Goal: Task Accomplishment & Management: Use online tool/utility

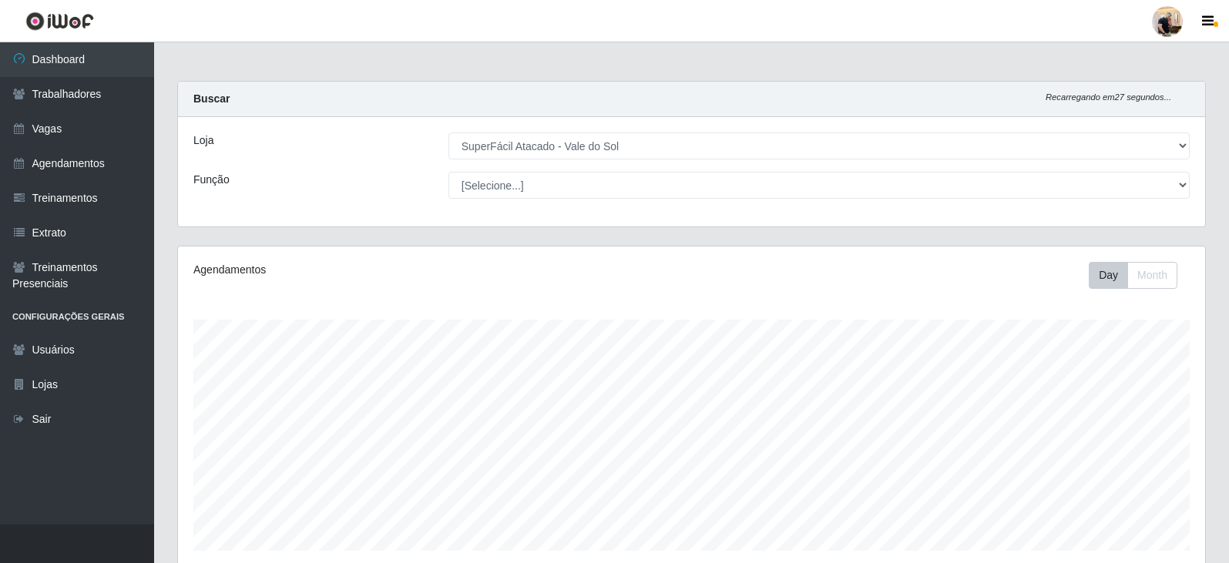
select select "502"
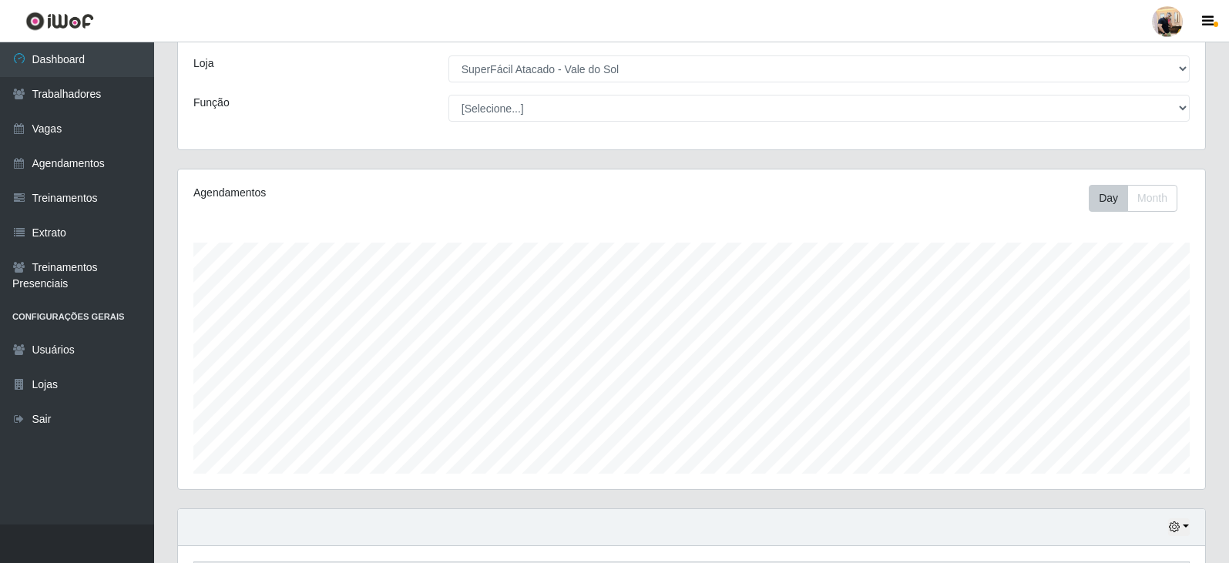
scroll to position [320, 1027]
click at [448, 55] on select "[Selecione...] SuperFácil Atacado - Vale do Sol" at bounding box center [818, 68] width 741 height 27
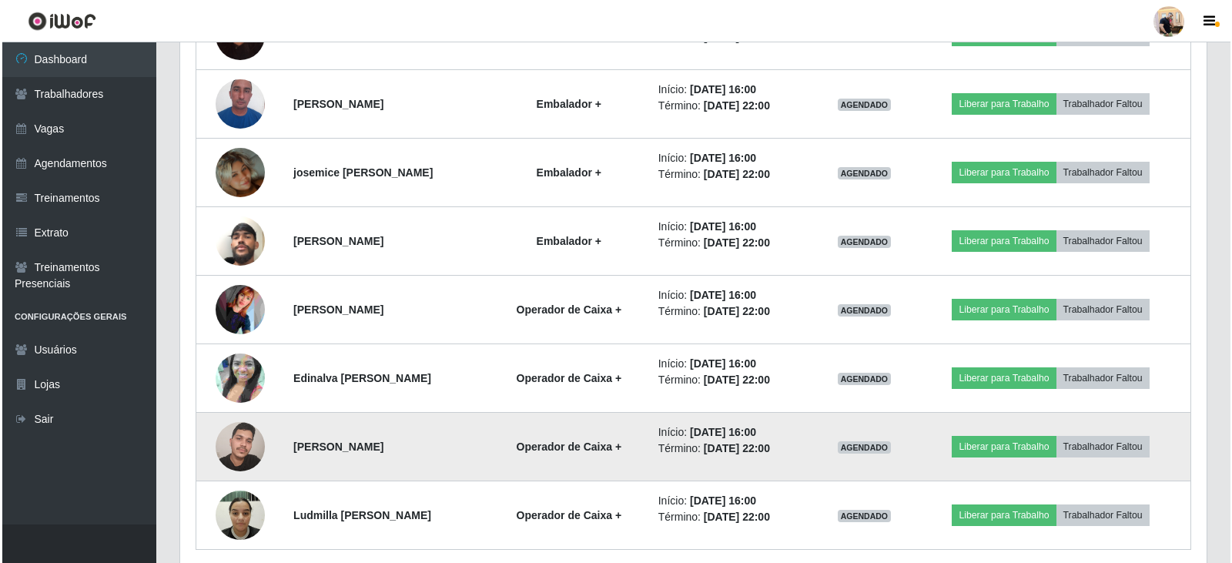
scroll to position [770, 0]
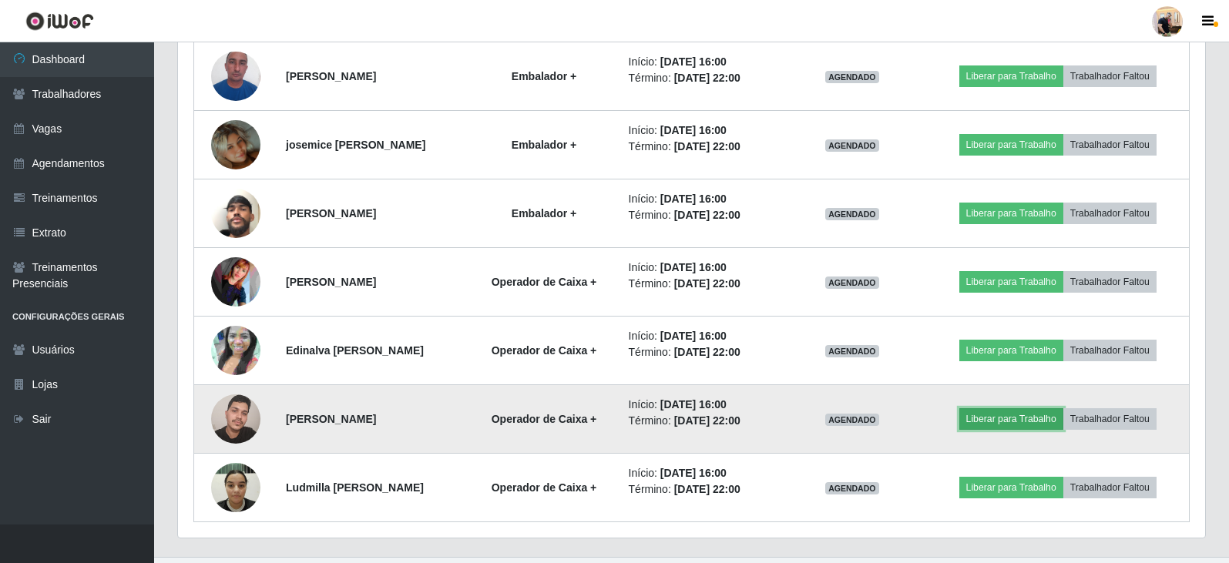
click at [1026, 418] on button "Liberar para Trabalho" at bounding box center [1011, 419] width 104 height 22
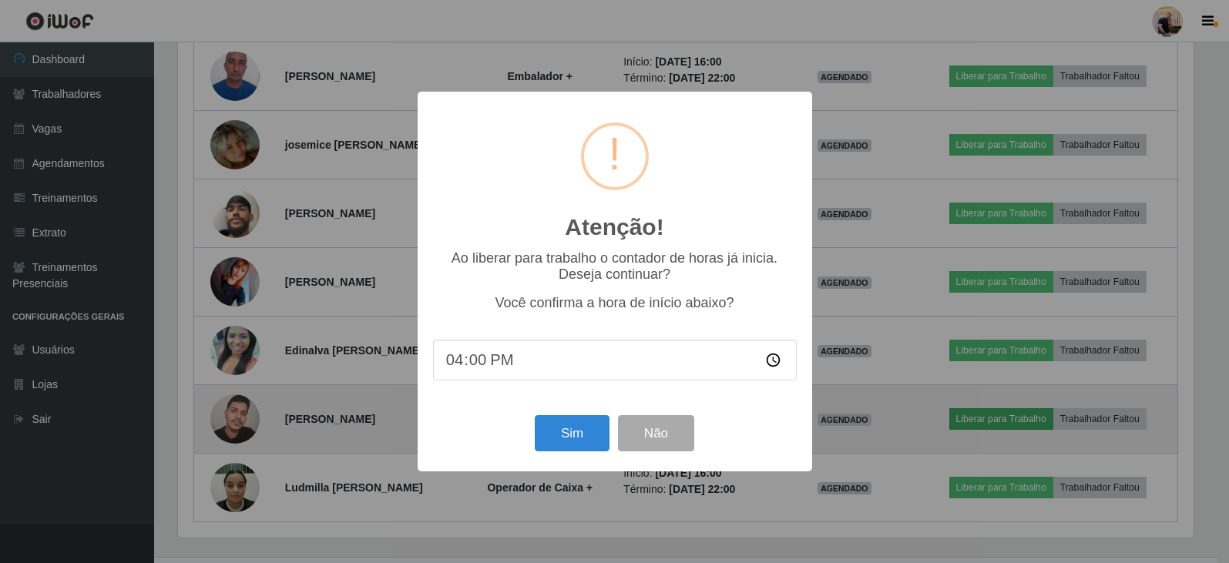
scroll to position [320, 1019]
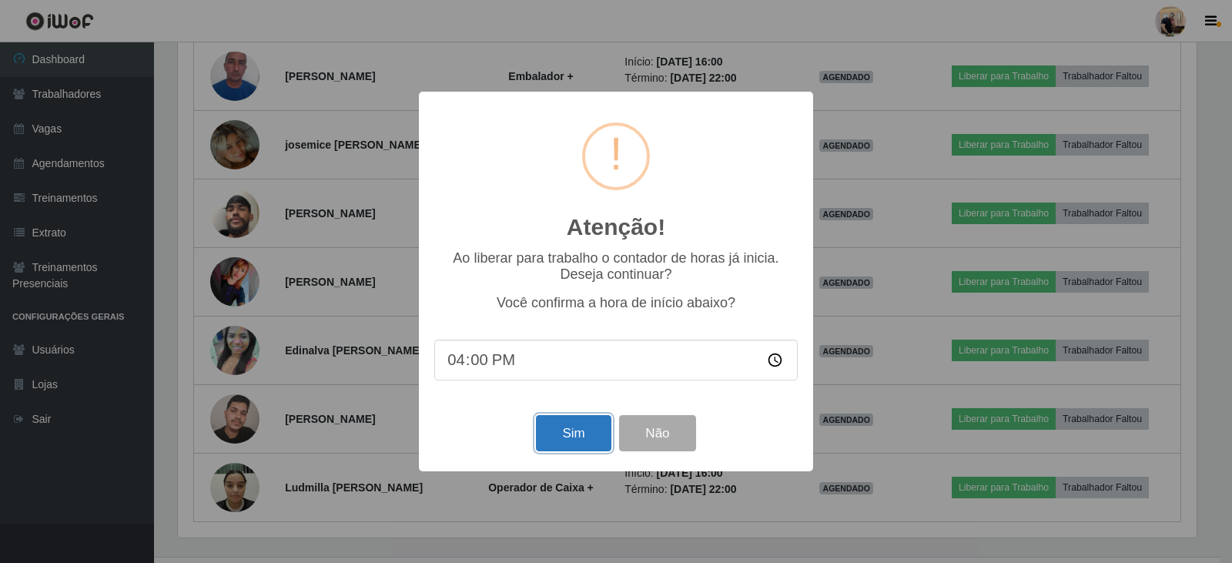
click at [559, 428] on button "Sim" at bounding box center [573, 433] width 75 height 36
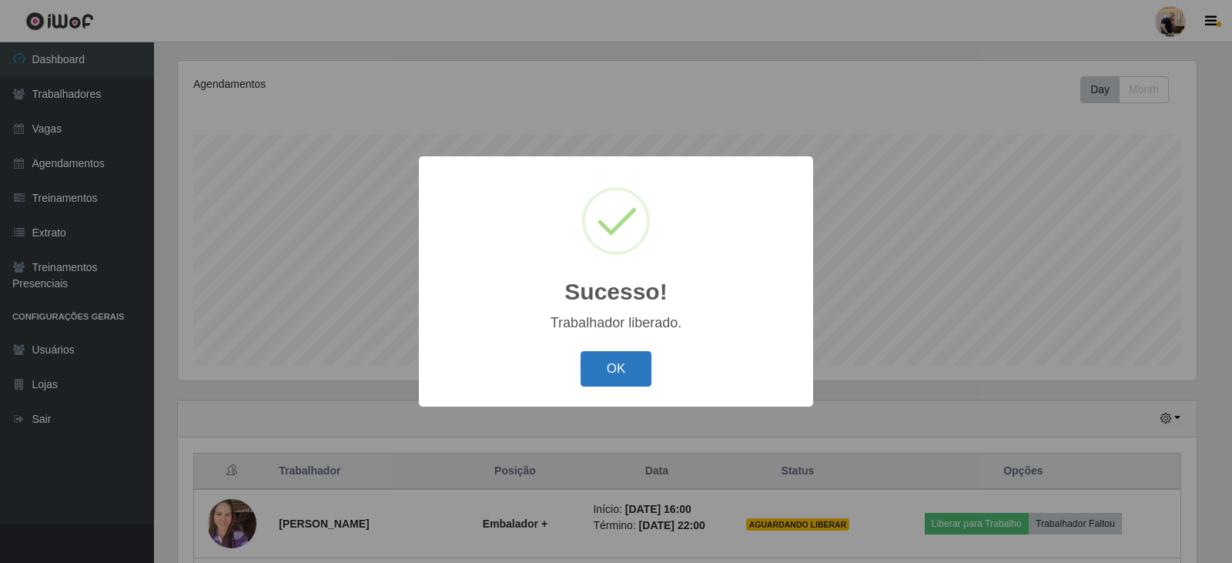
click at [651, 381] on button "OK" at bounding box center [617, 369] width 72 height 36
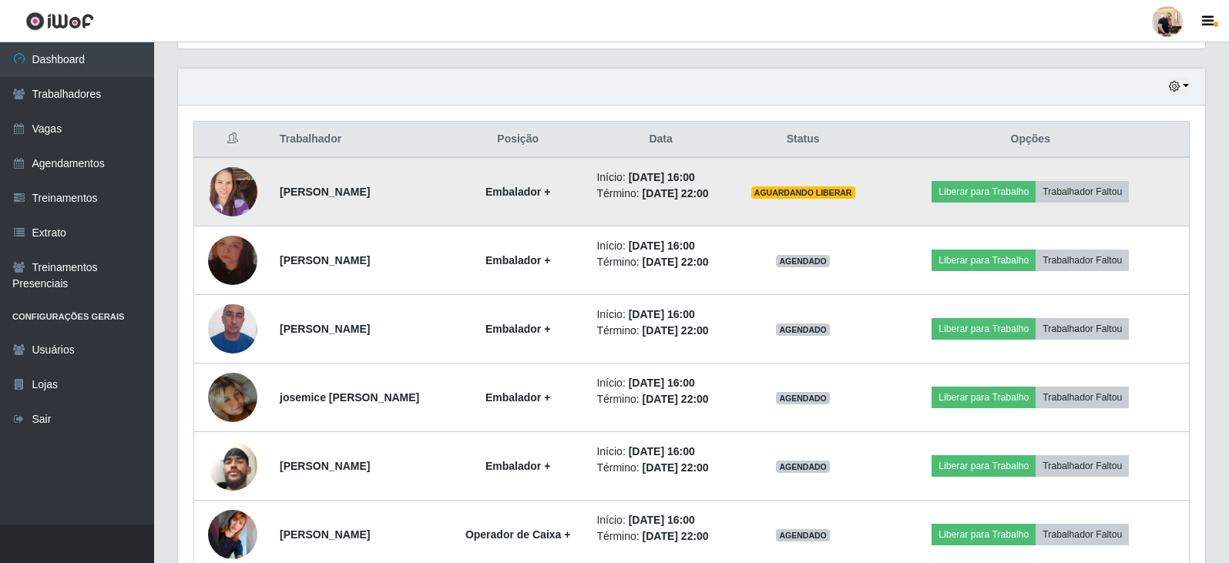
scroll to position [802, 0]
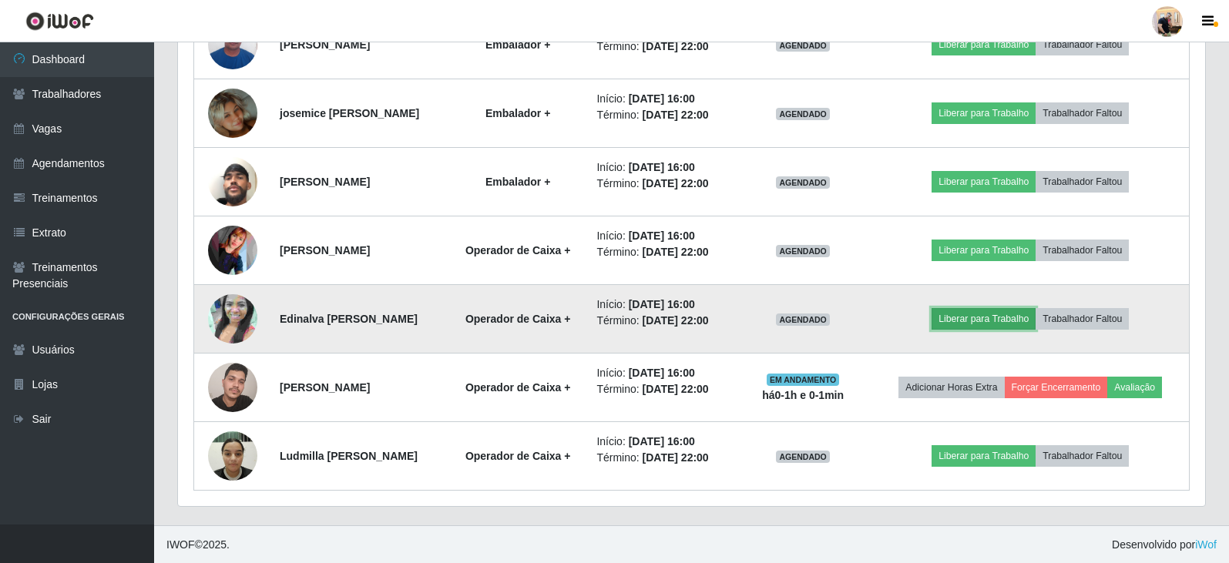
click at [1007, 317] on button "Liberar para Trabalho" at bounding box center [983, 319] width 104 height 22
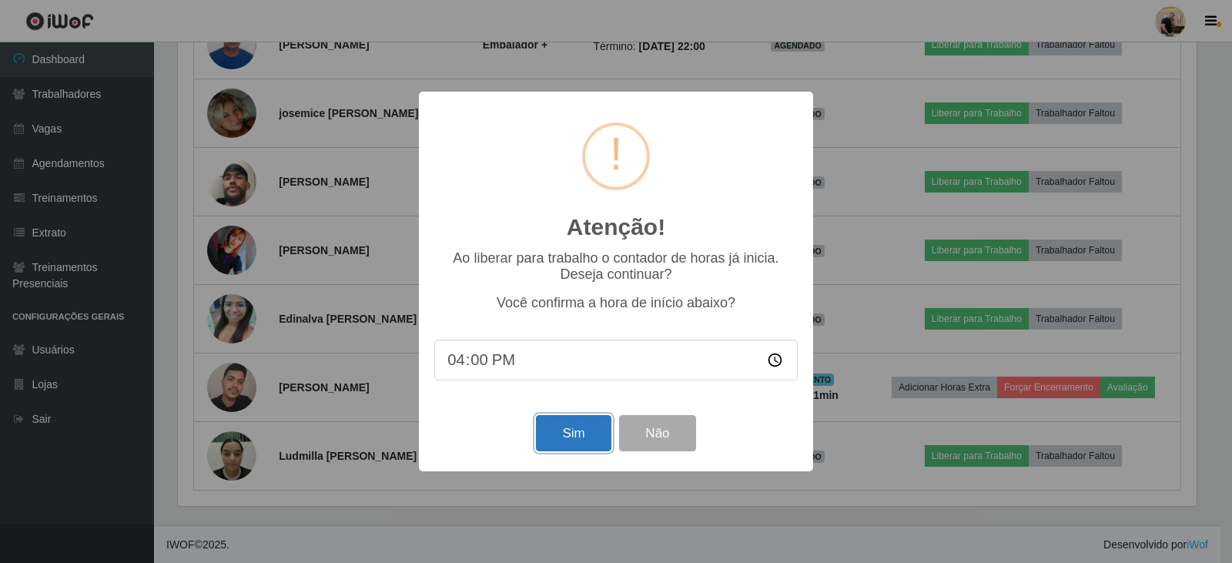
click at [572, 434] on button "Sim" at bounding box center [573, 433] width 75 height 36
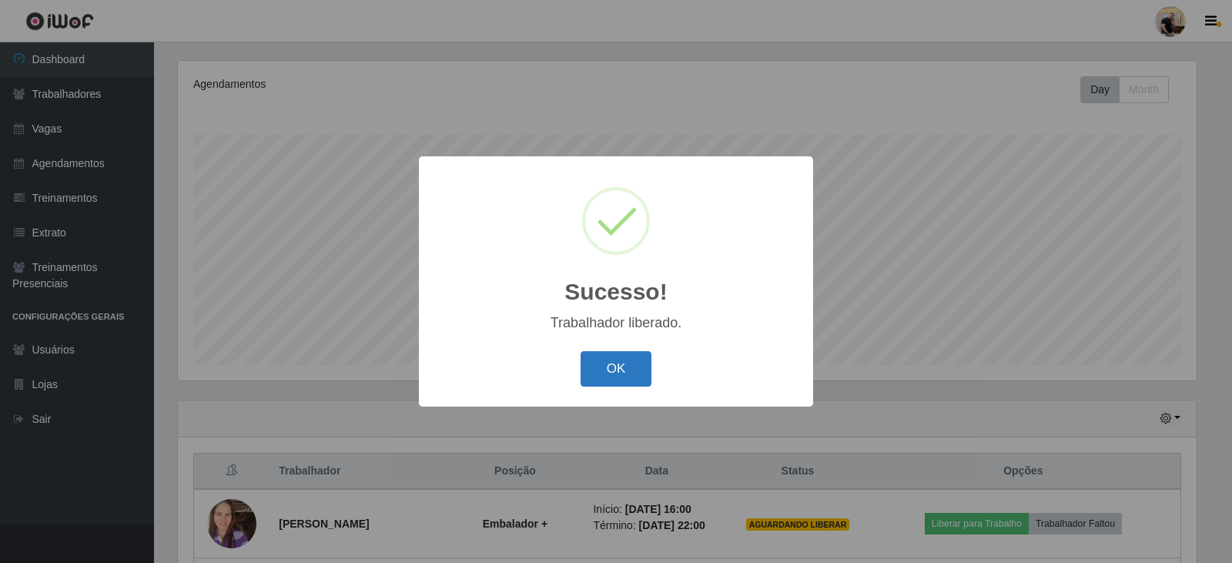
click at [604, 368] on button "OK" at bounding box center [617, 369] width 72 height 36
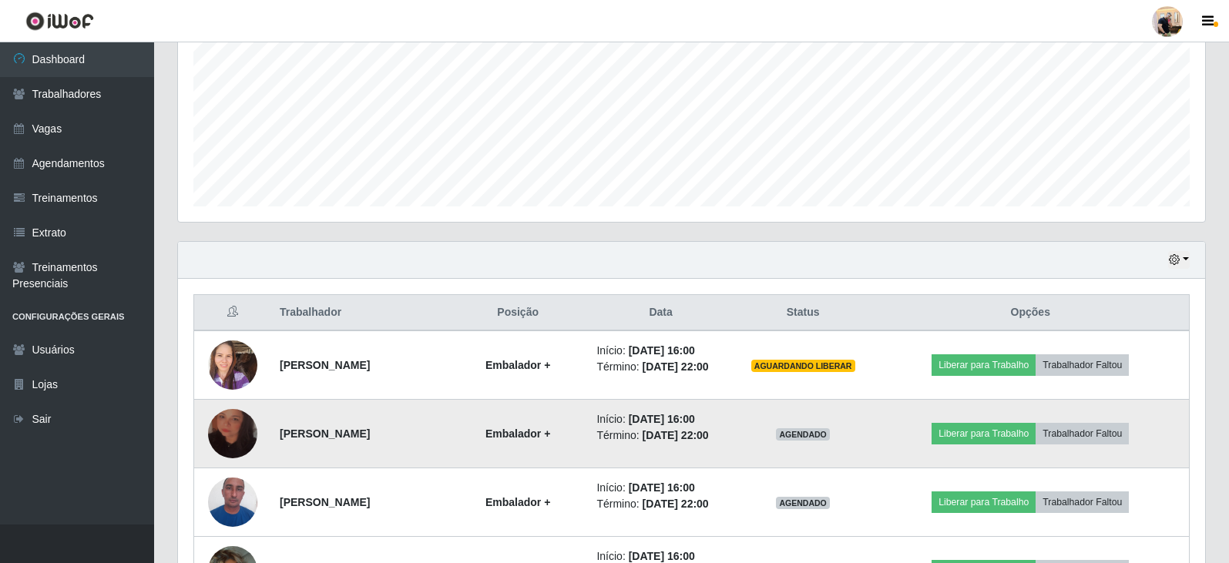
scroll to position [340, 0]
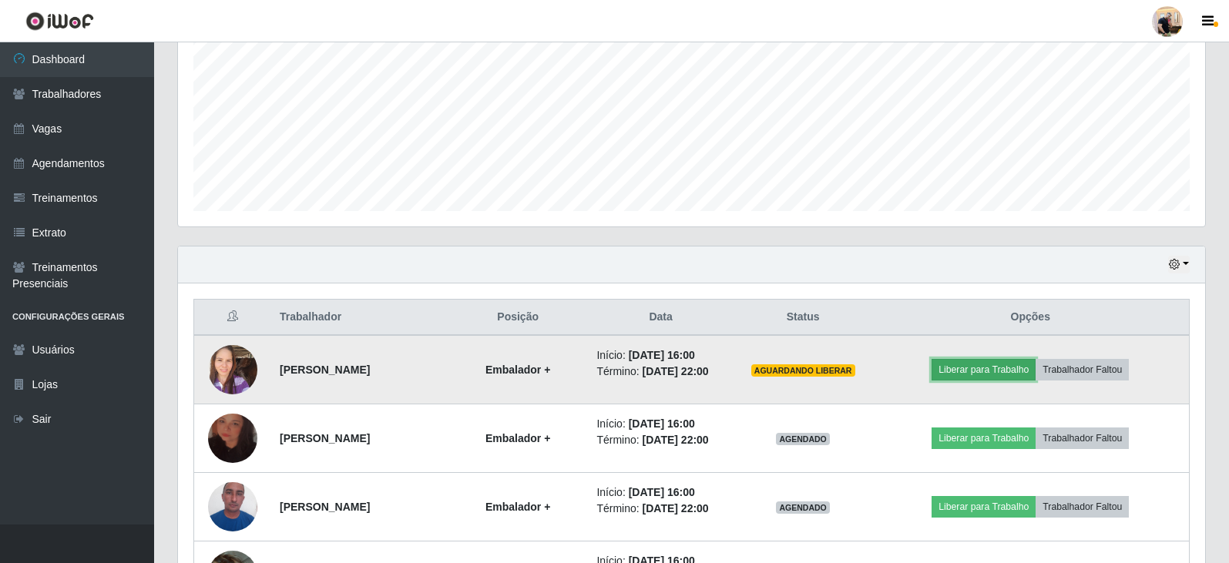
click at [1012, 368] on button "Liberar para Trabalho" at bounding box center [983, 370] width 104 height 22
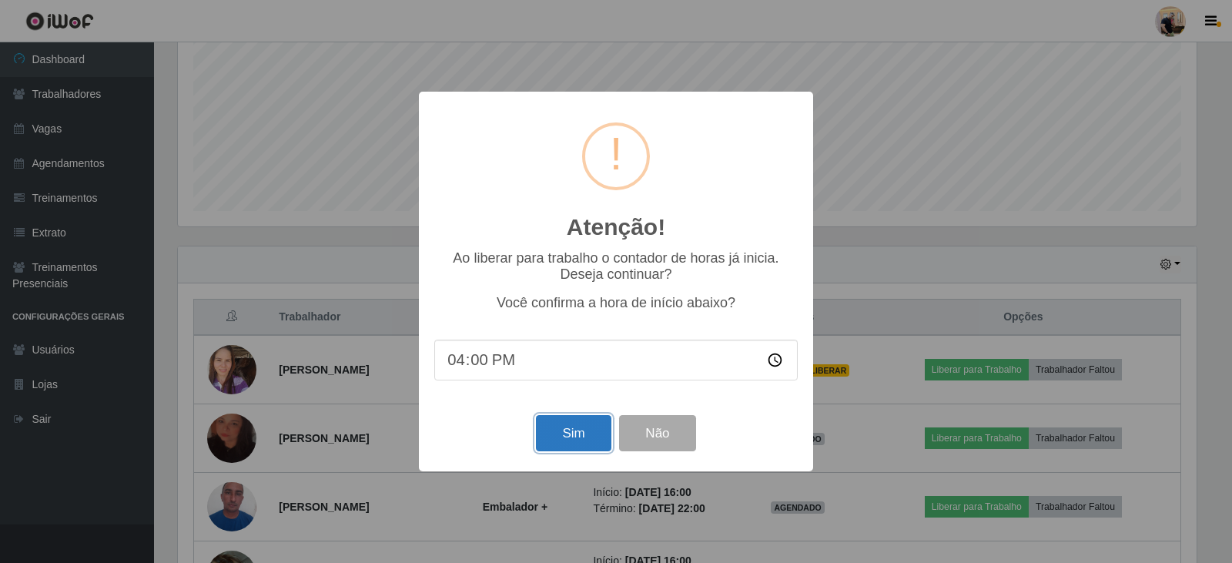
click at [563, 435] on button "Sim" at bounding box center [573, 433] width 75 height 36
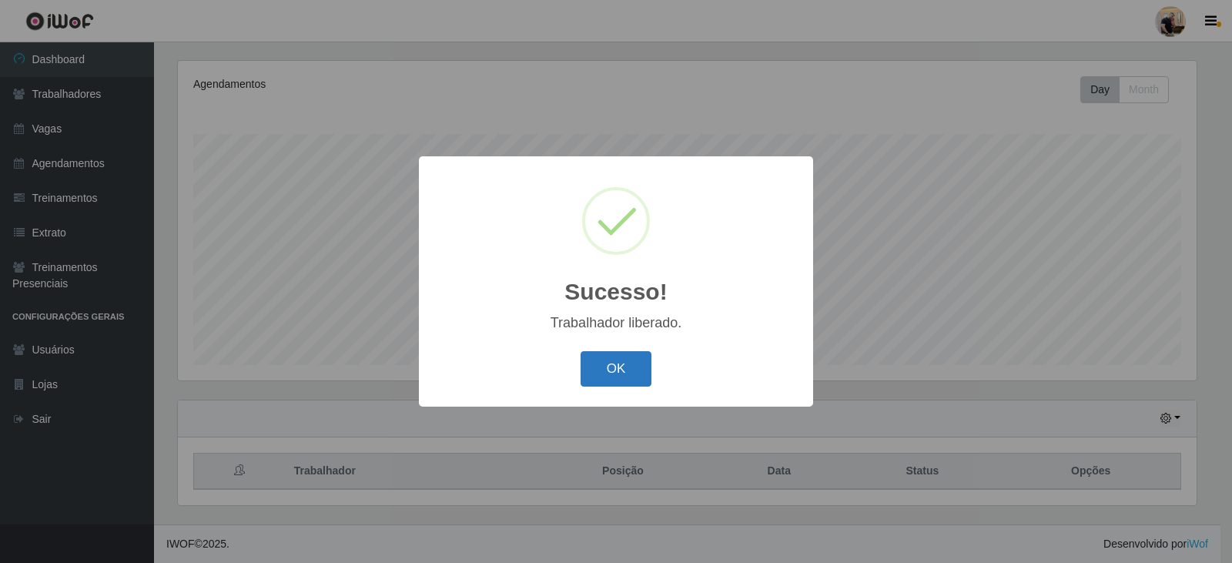
click at [639, 374] on button "OK" at bounding box center [617, 369] width 72 height 36
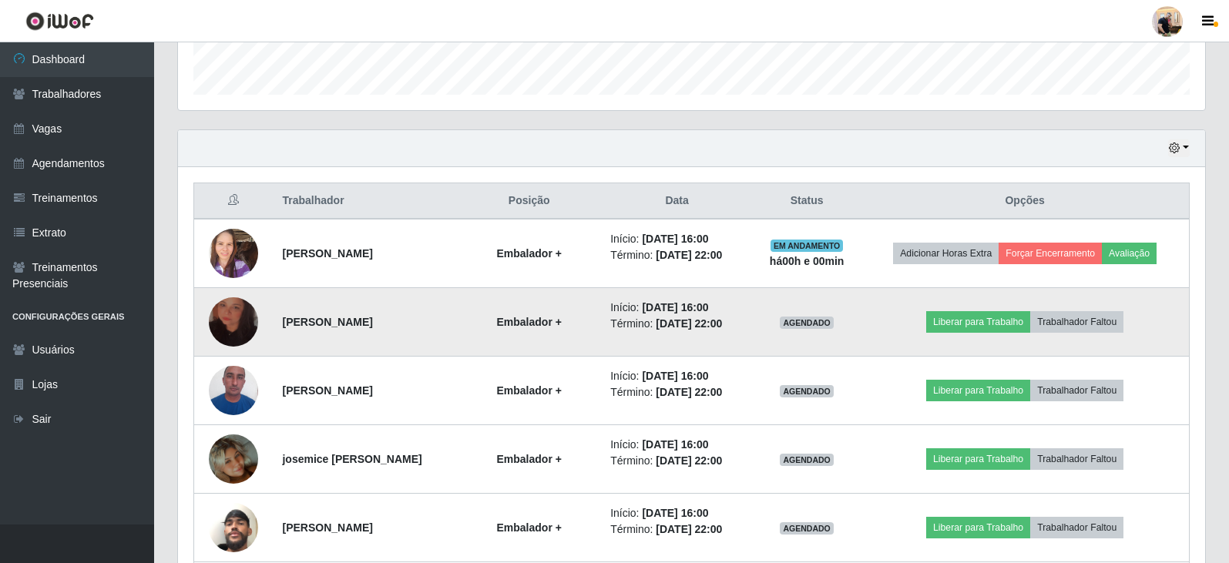
scroll to position [494, 0]
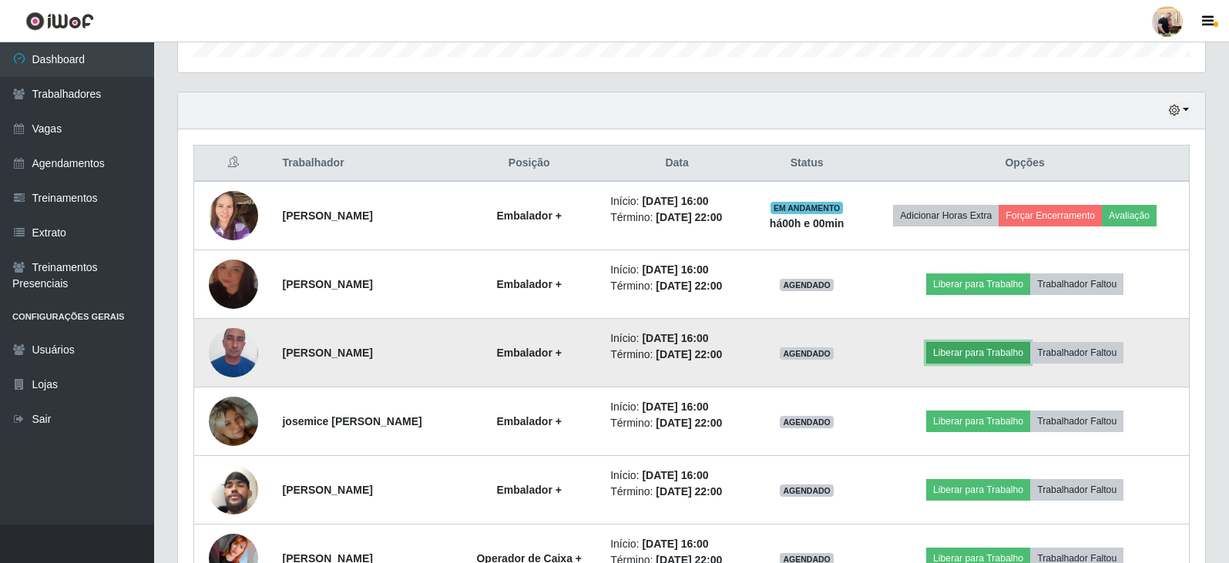
click at [986, 350] on button "Liberar para Trabalho" at bounding box center [978, 353] width 104 height 22
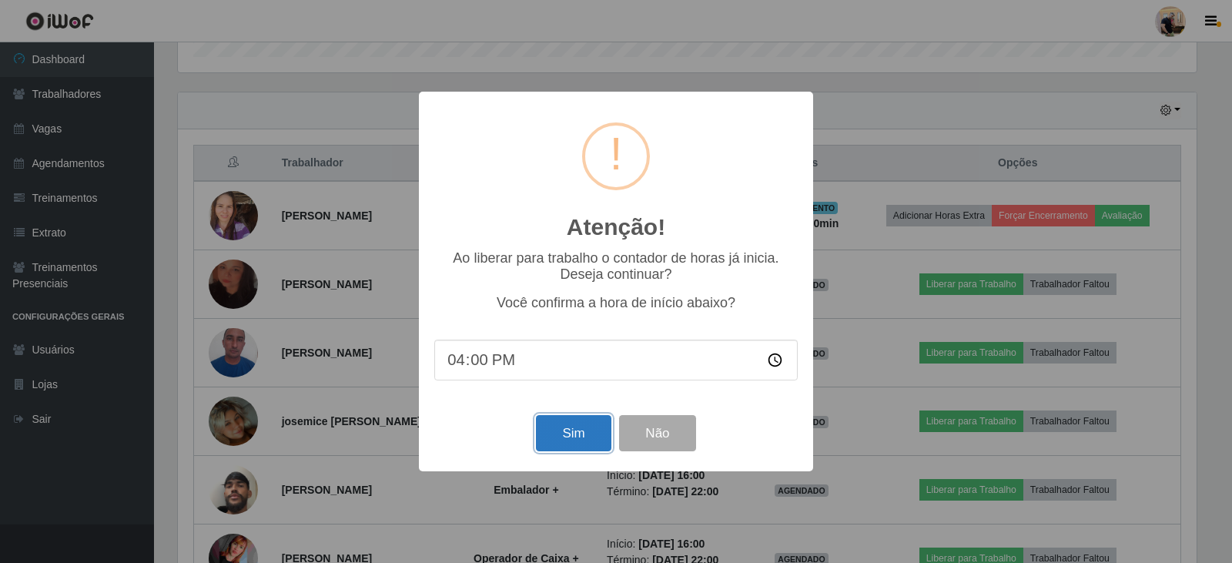
click at [568, 427] on button "Sim" at bounding box center [573, 433] width 75 height 36
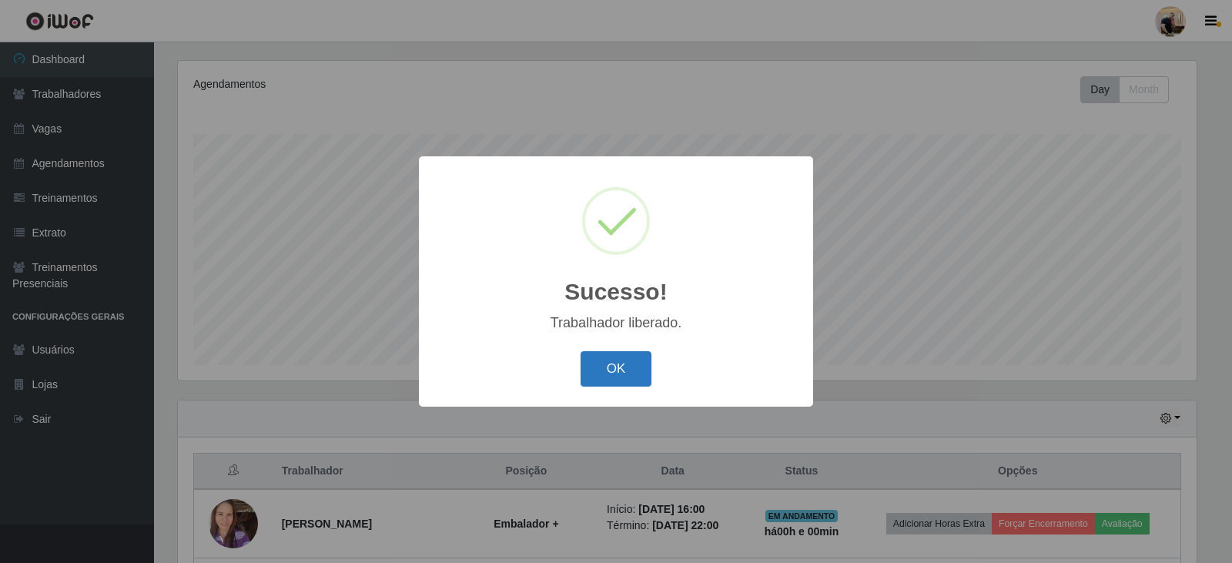
click at [593, 384] on button "OK" at bounding box center [617, 369] width 72 height 36
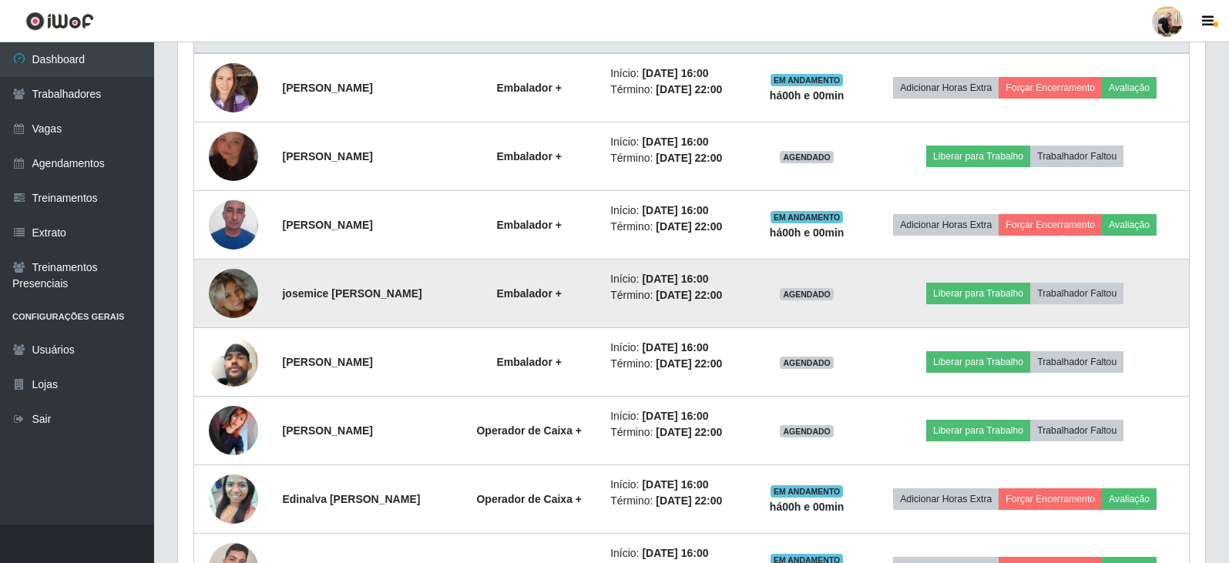
scroll to position [648, 0]
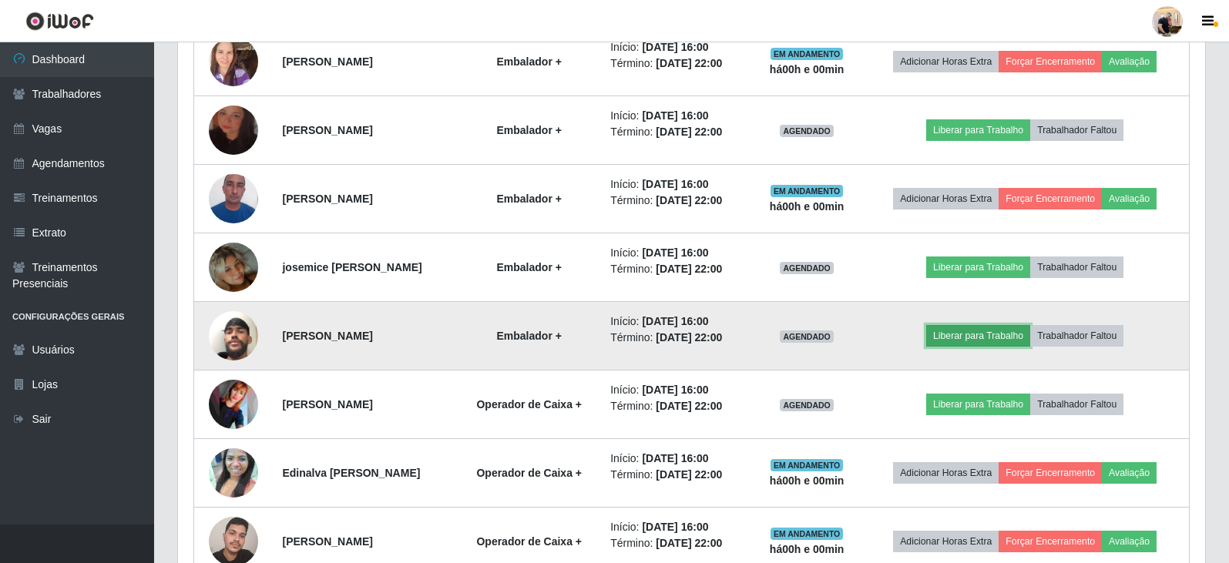
click at [975, 334] on button "Liberar para Trabalho" at bounding box center [978, 336] width 104 height 22
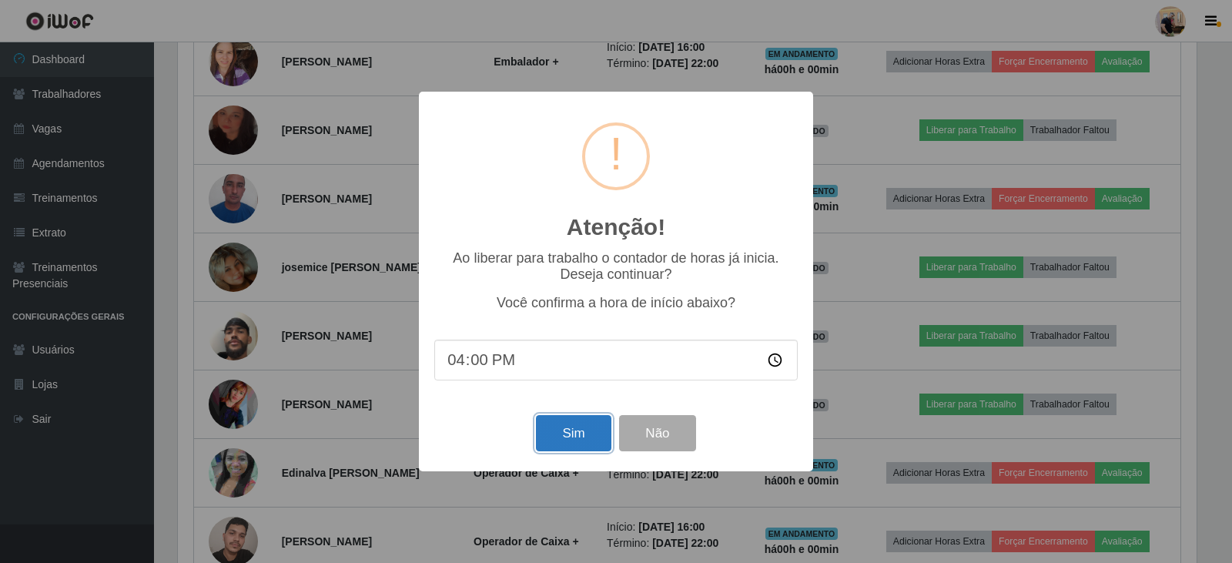
click at [575, 438] on button "Sim" at bounding box center [573, 433] width 75 height 36
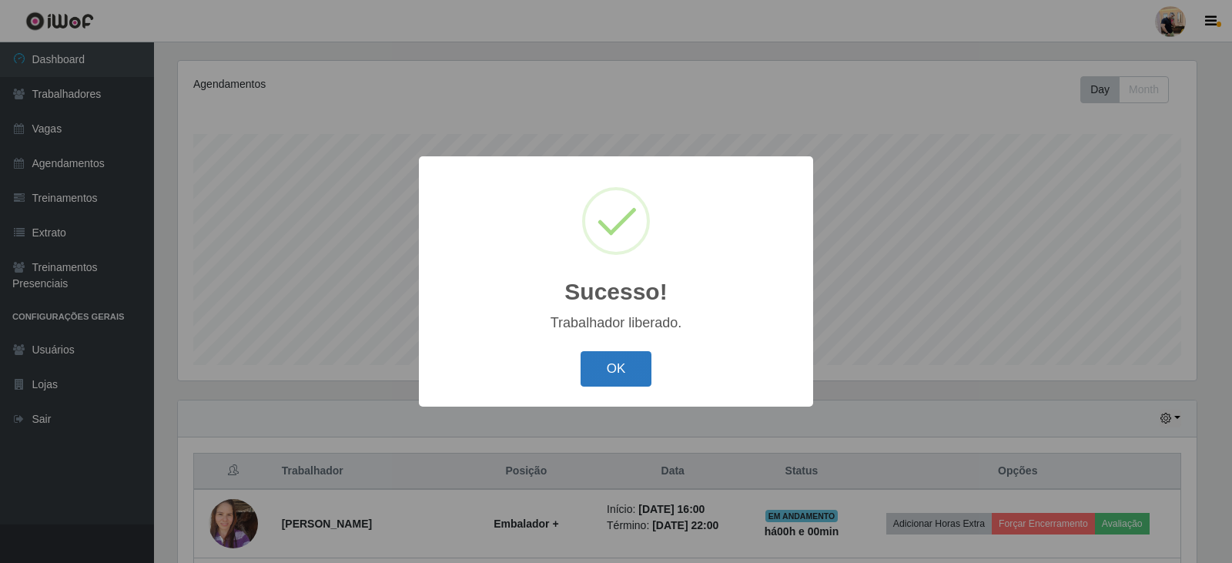
click at [618, 374] on button "OK" at bounding box center [617, 369] width 72 height 36
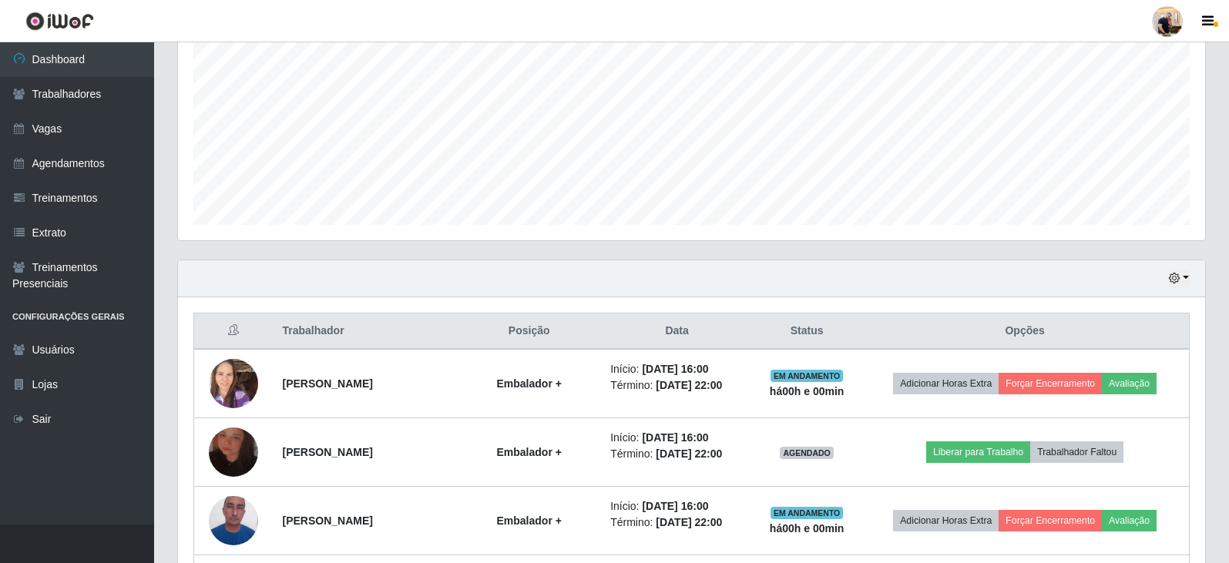
scroll to position [340, 0]
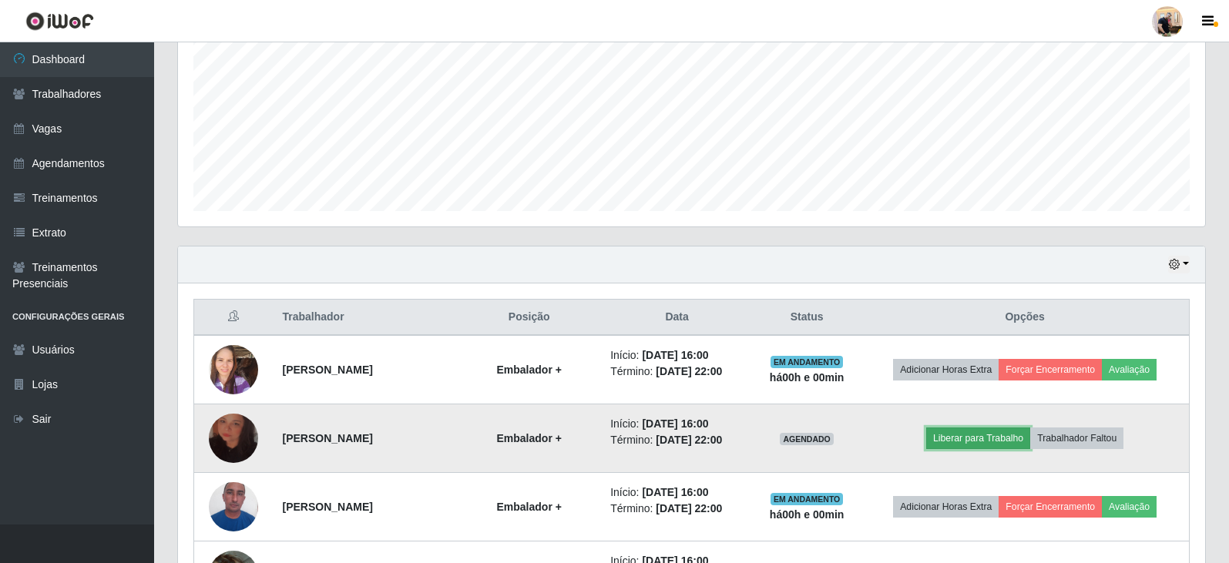
click at [991, 437] on button "Liberar para Trabalho" at bounding box center [978, 439] width 104 height 22
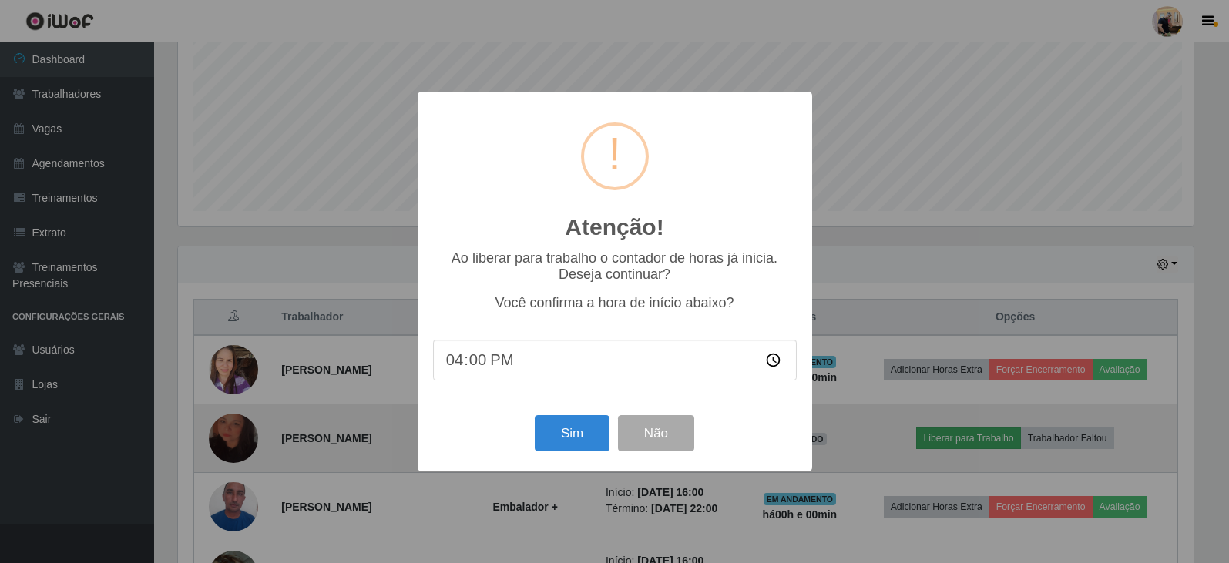
scroll to position [320, 1019]
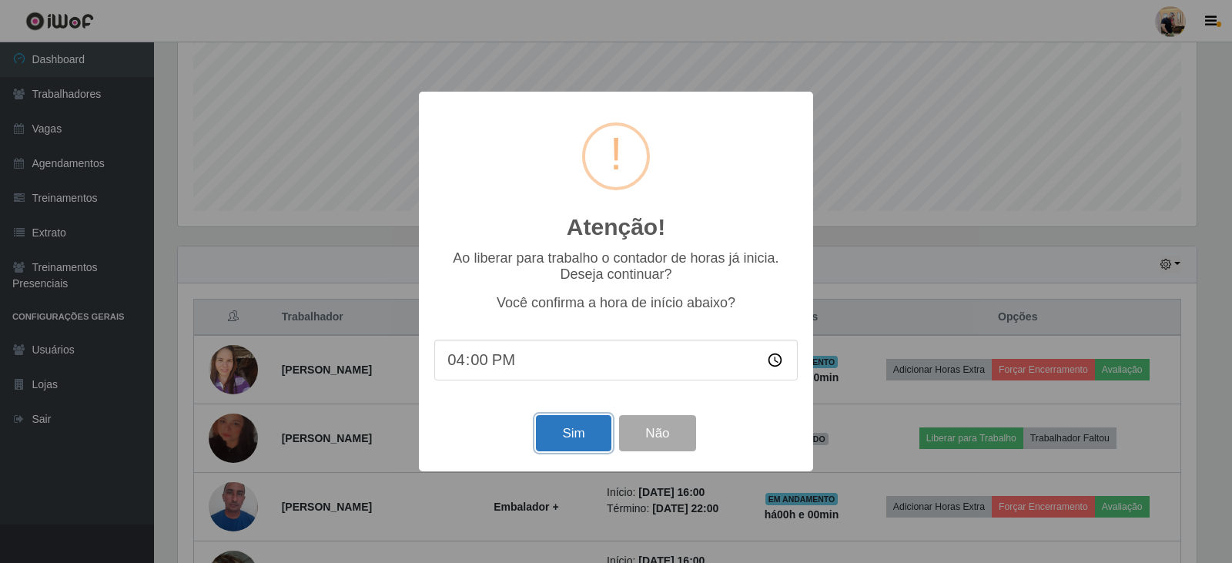
click at [586, 435] on button "Sim" at bounding box center [573, 433] width 75 height 36
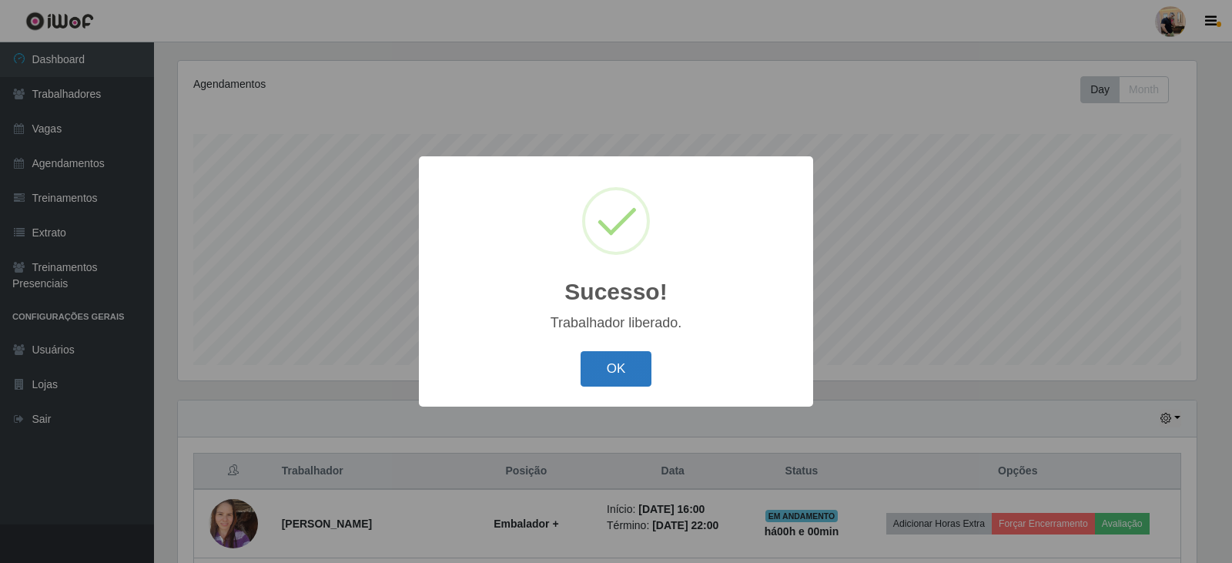
click at [610, 367] on button "OK" at bounding box center [617, 369] width 72 height 36
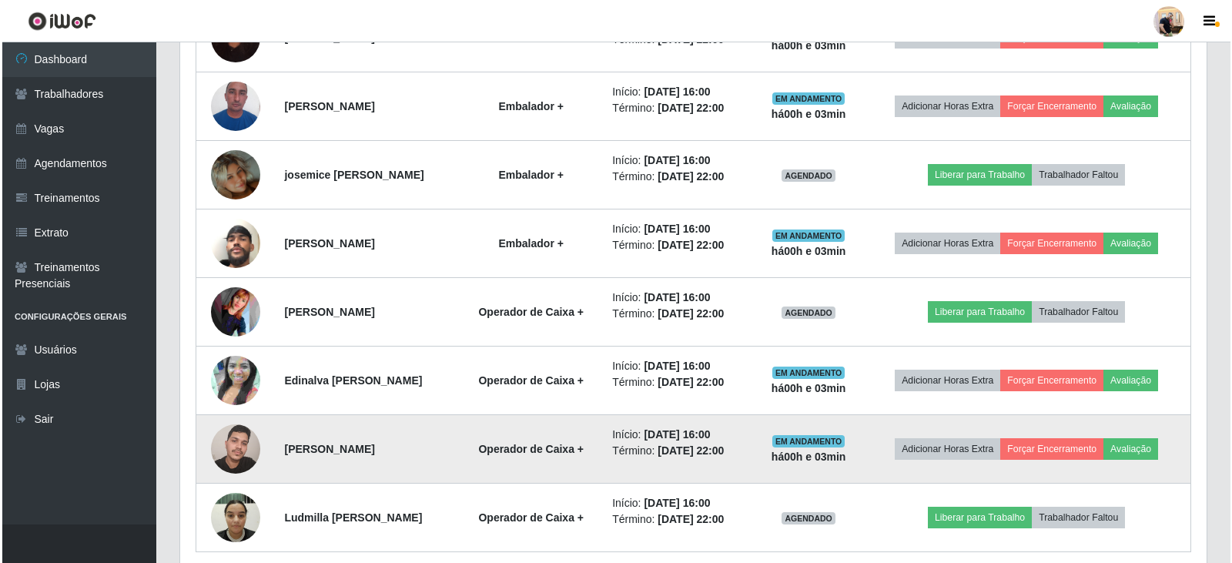
scroll to position [803, 0]
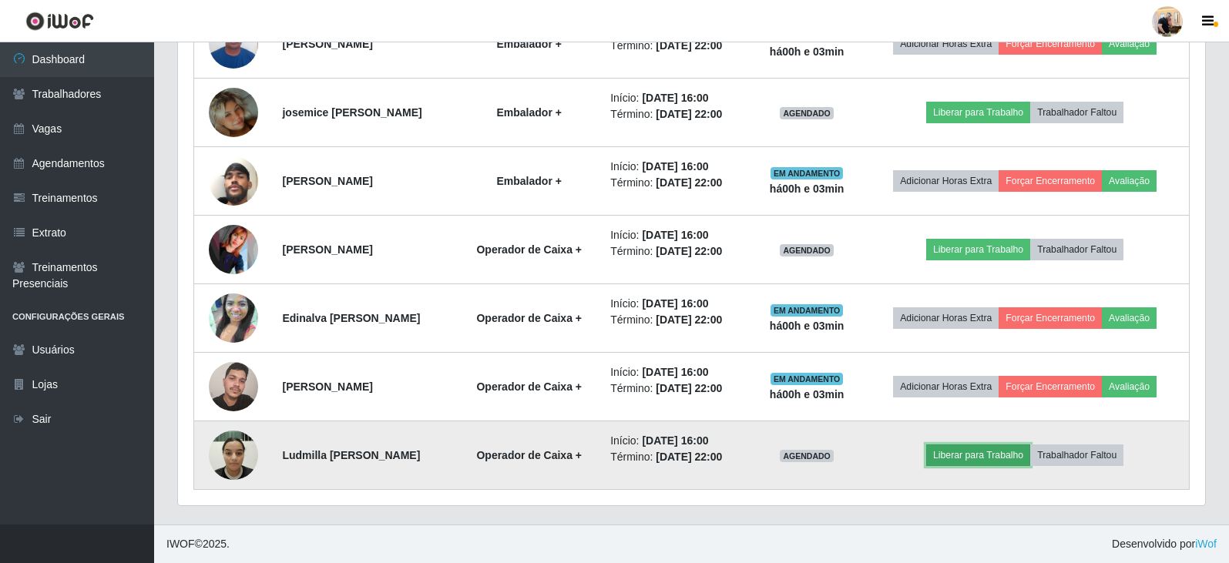
click at [992, 458] on button "Liberar para Trabalho" at bounding box center [978, 455] width 104 height 22
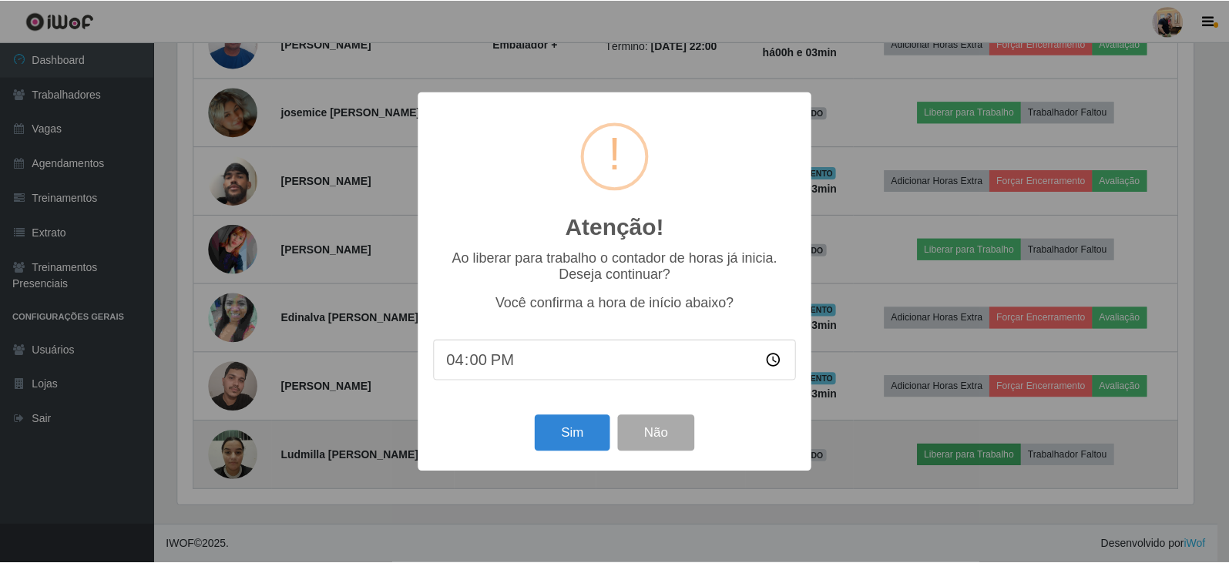
scroll to position [320, 1019]
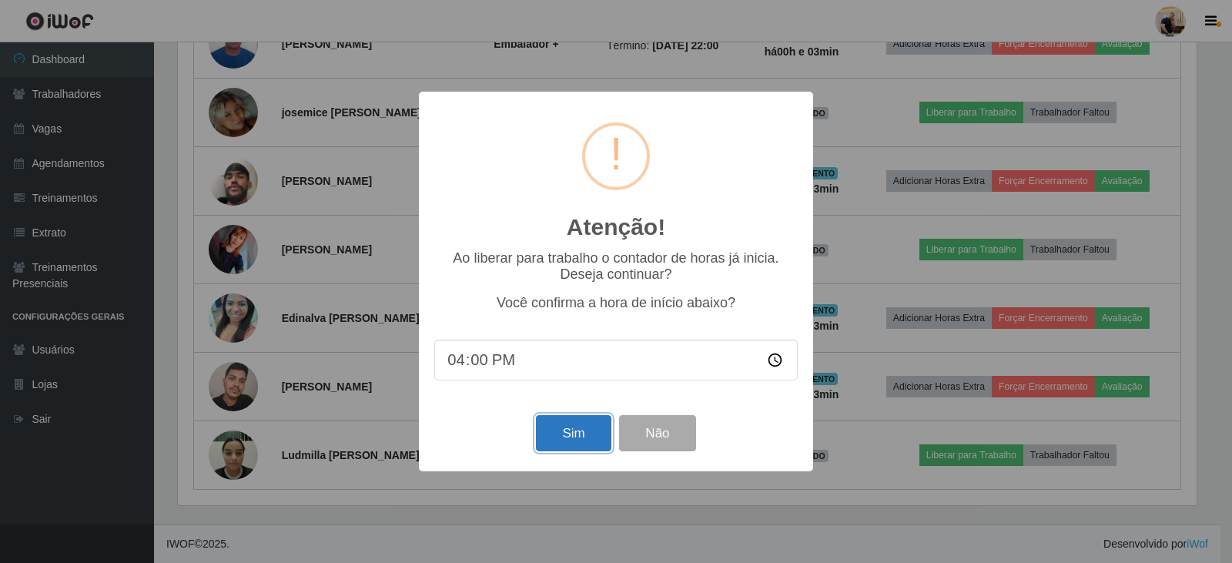
click at [541, 440] on button "Sim" at bounding box center [573, 433] width 75 height 36
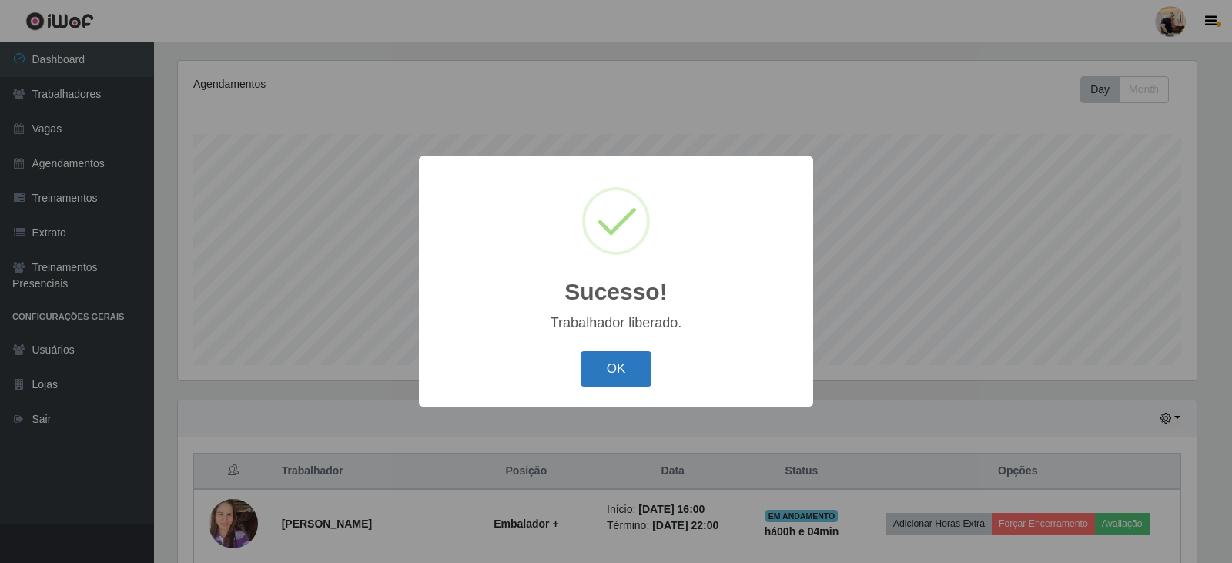
click at [600, 373] on button "OK" at bounding box center [617, 369] width 72 height 36
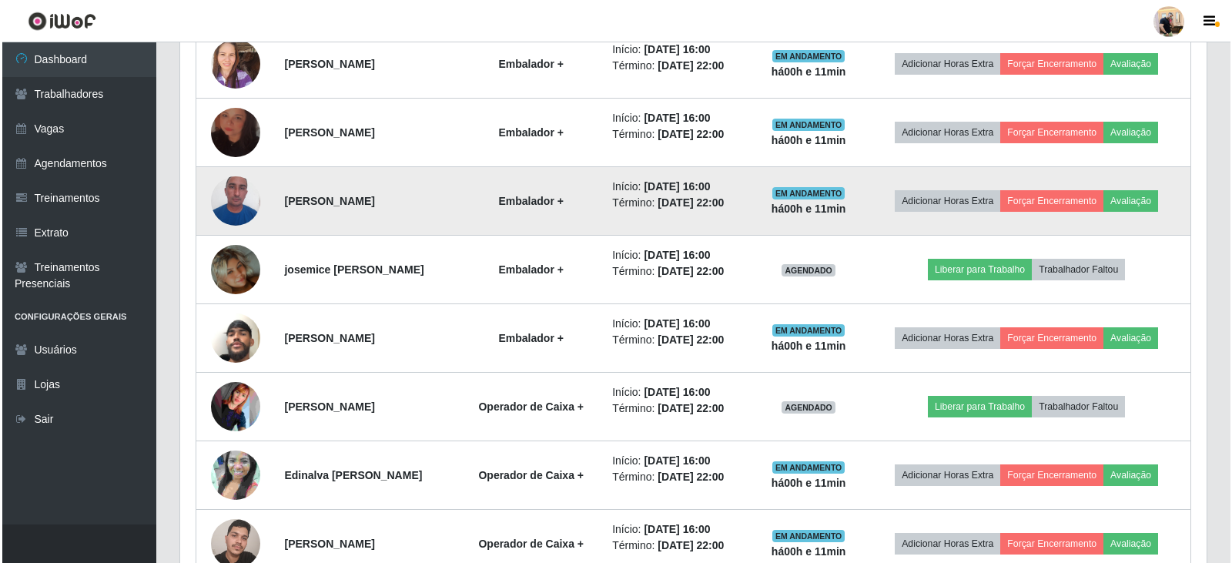
scroll to position [649, 0]
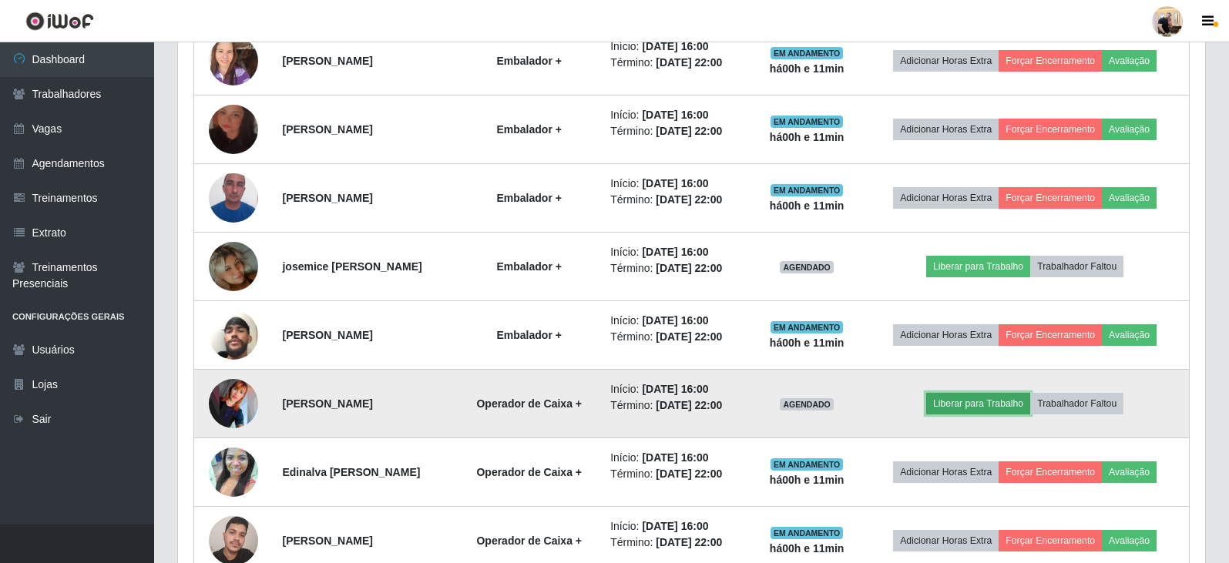
click at [1011, 407] on button "Liberar para Trabalho" at bounding box center [978, 404] width 104 height 22
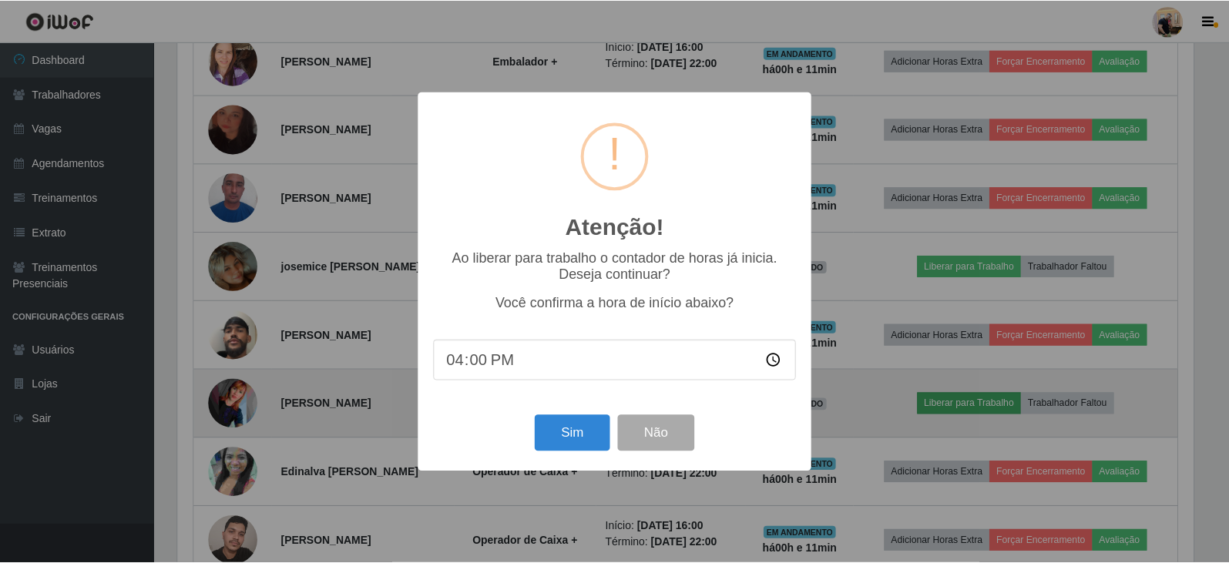
scroll to position [320, 1019]
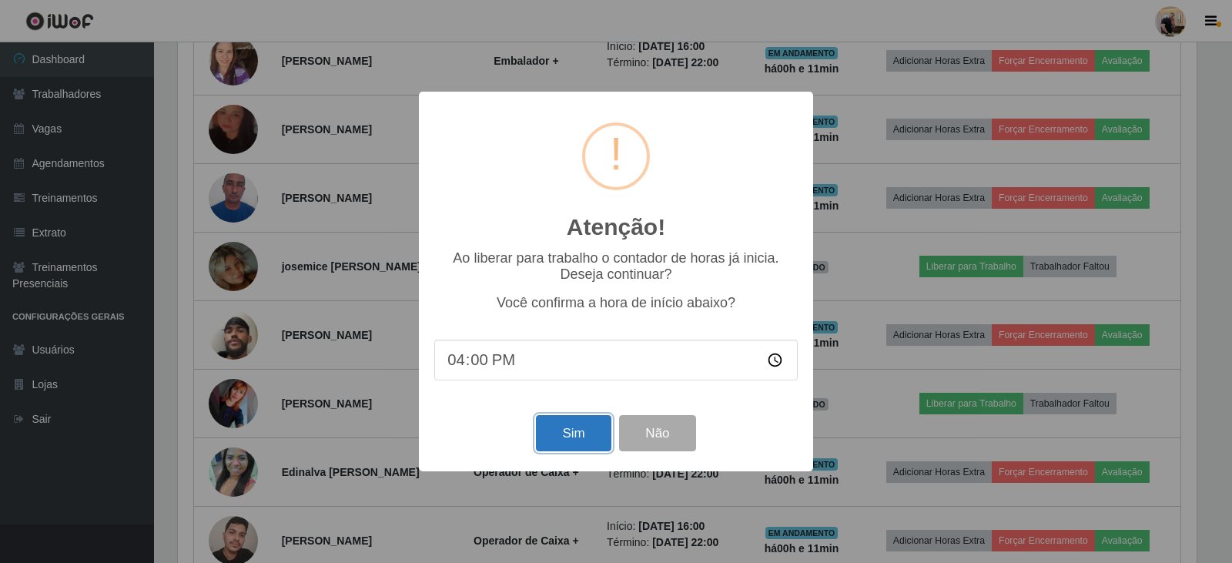
click at [556, 435] on button "Sim" at bounding box center [573, 433] width 75 height 36
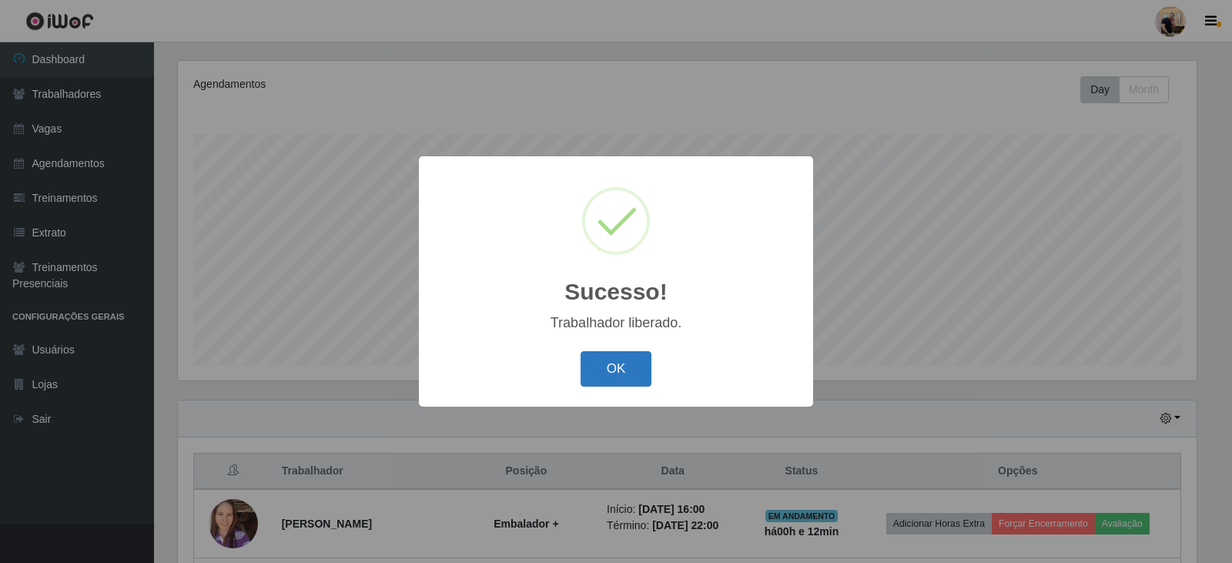
click at [615, 358] on button "OK" at bounding box center [617, 369] width 72 height 36
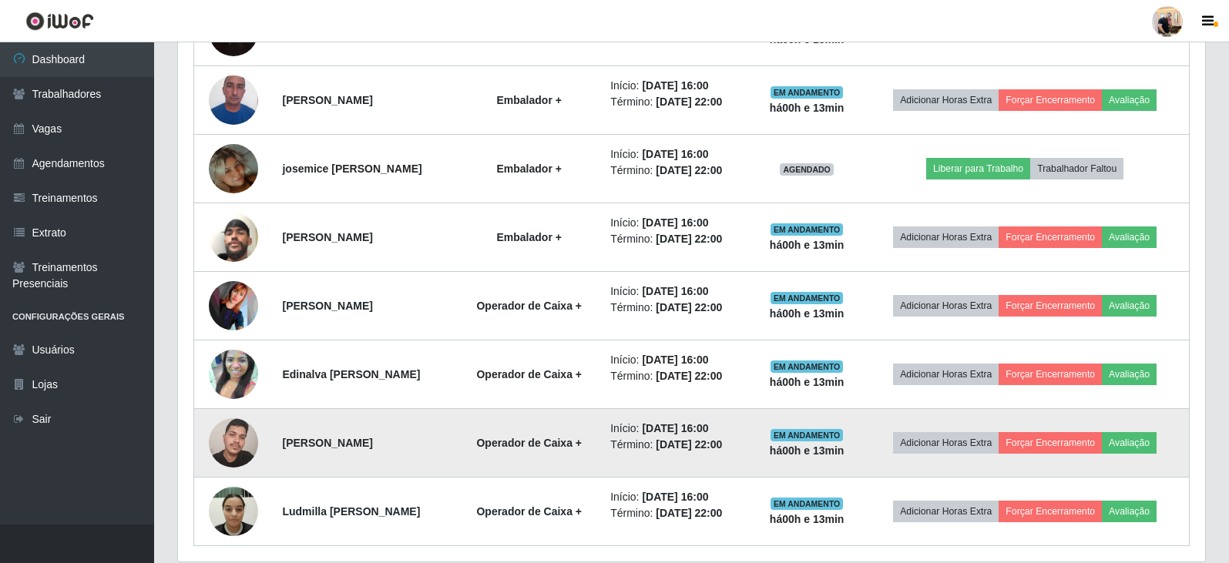
scroll to position [803, 0]
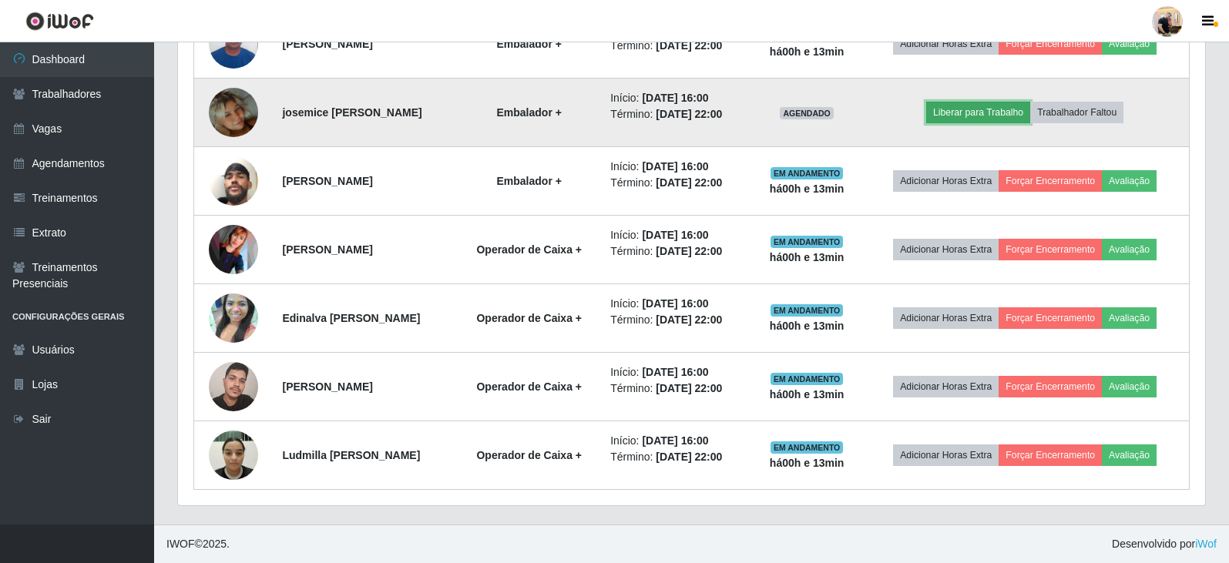
click at [984, 109] on button "Liberar para Trabalho" at bounding box center [978, 113] width 104 height 22
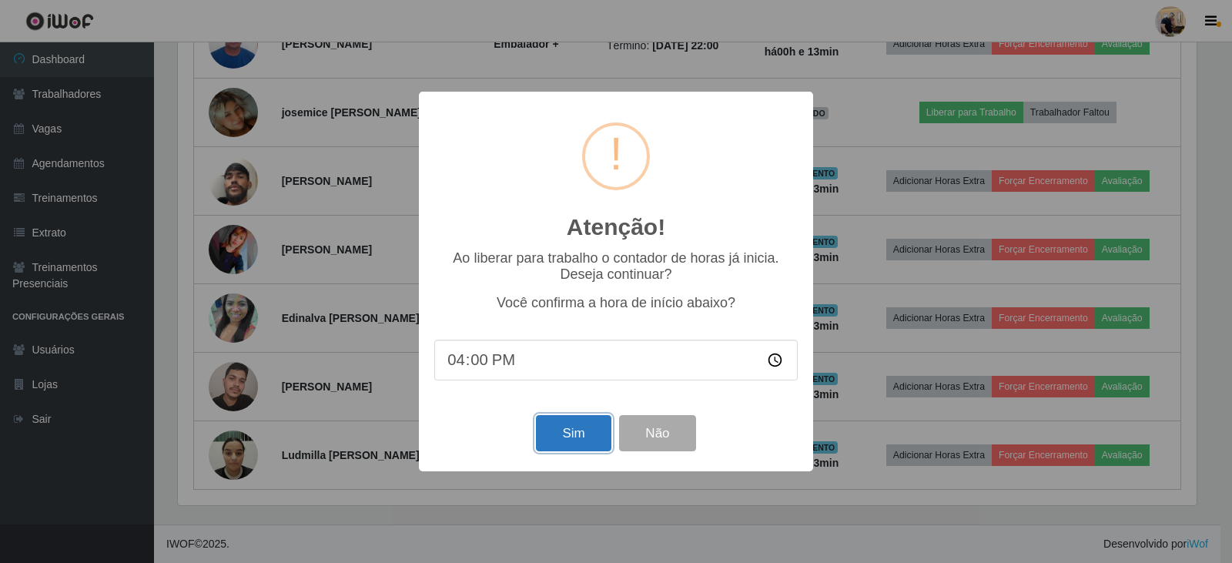
click at [573, 437] on button "Sim" at bounding box center [573, 433] width 75 height 36
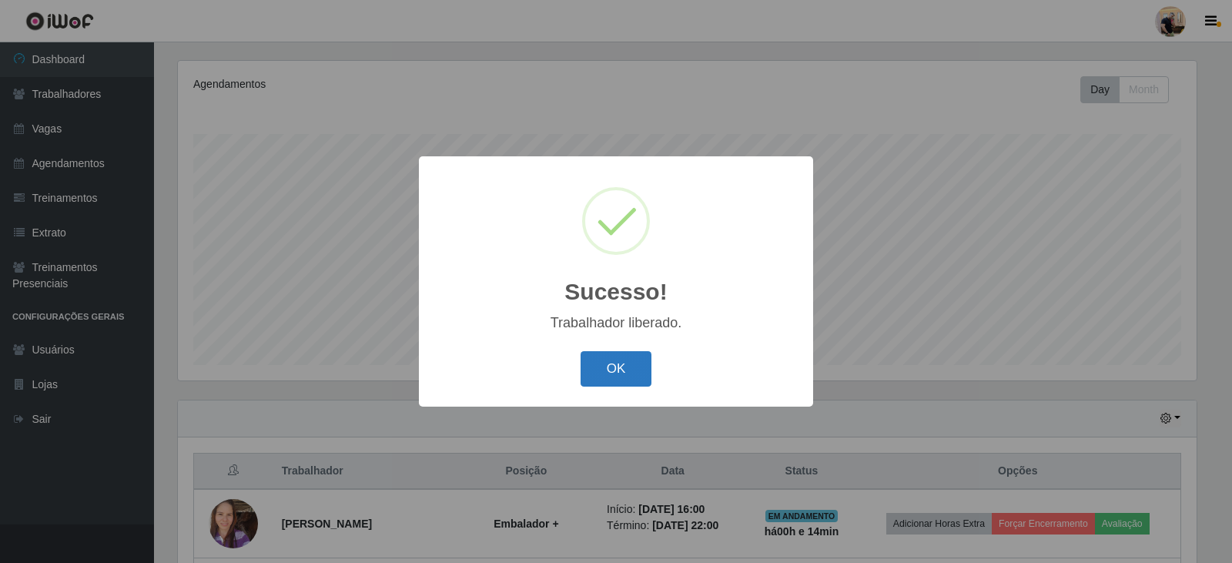
click at [624, 356] on button "OK" at bounding box center [617, 369] width 72 height 36
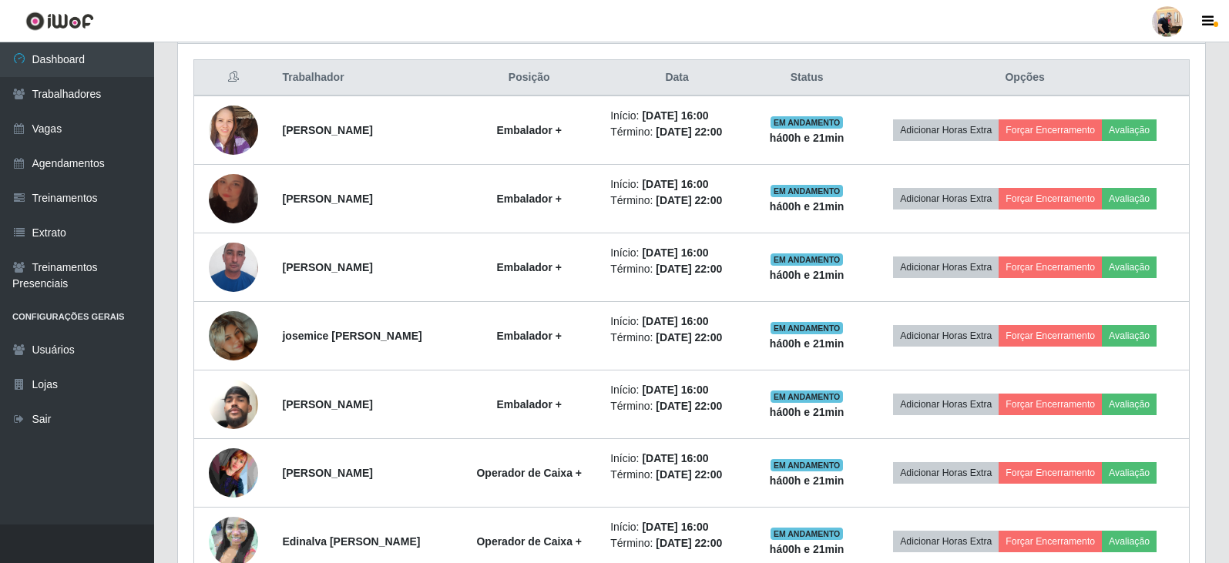
scroll to position [572, 0]
